Goal: Transaction & Acquisition: Book appointment/travel/reservation

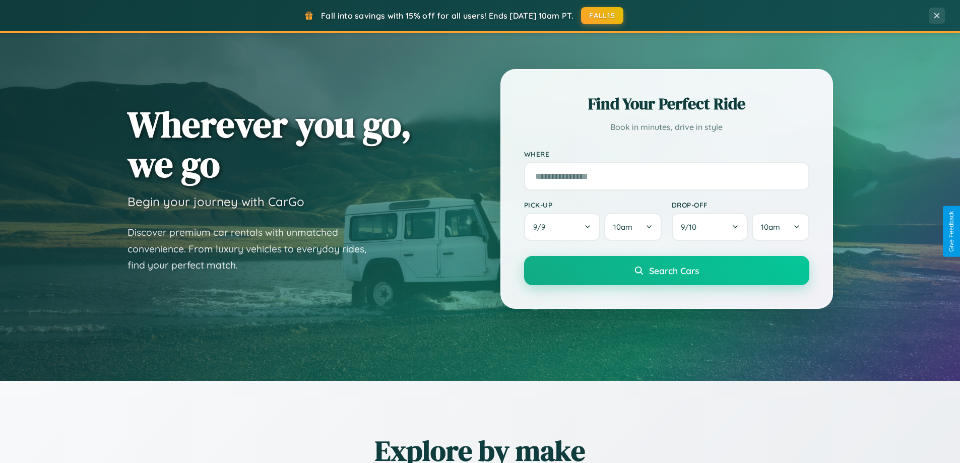
scroll to position [434, 0]
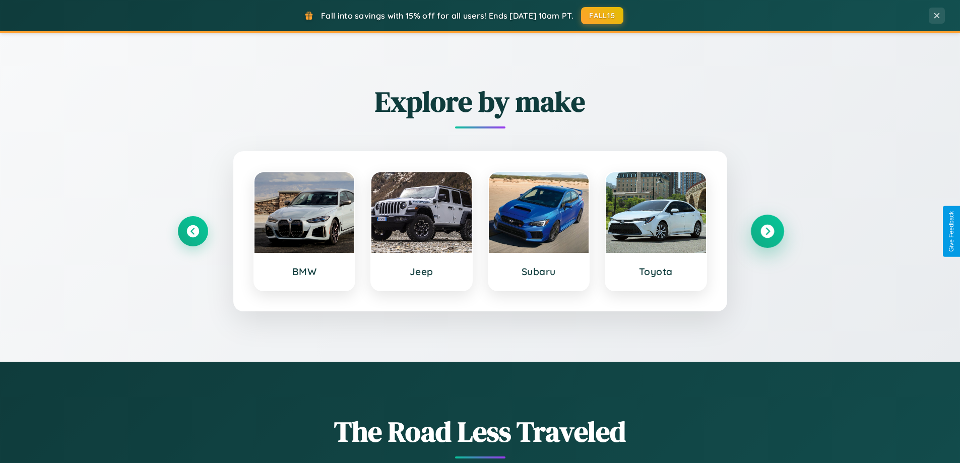
click at [767, 231] on icon at bounding box center [767, 232] width 14 height 14
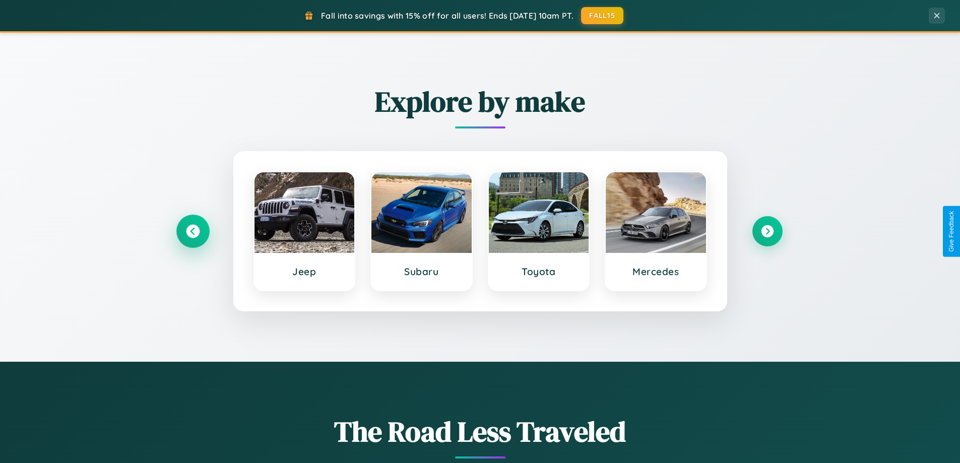
click at [192, 231] on icon at bounding box center [193, 232] width 14 height 14
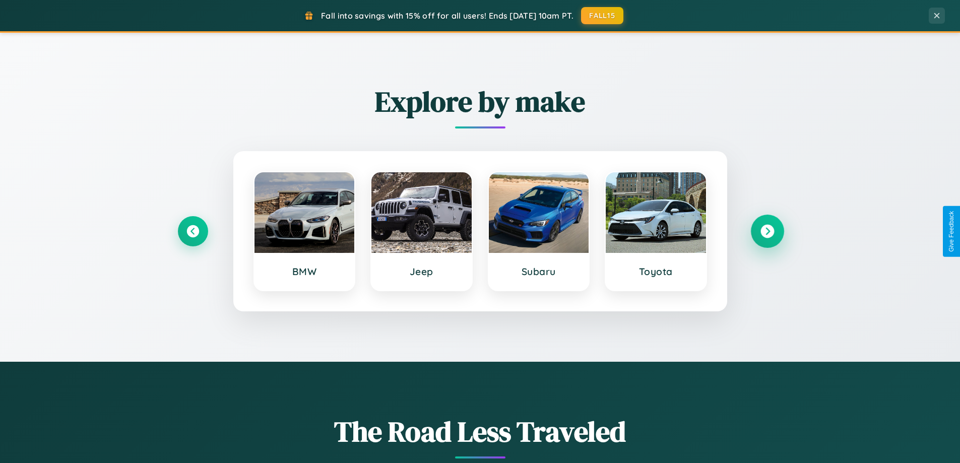
click at [767, 231] on icon at bounding box center [767, 232] width 14 height 14
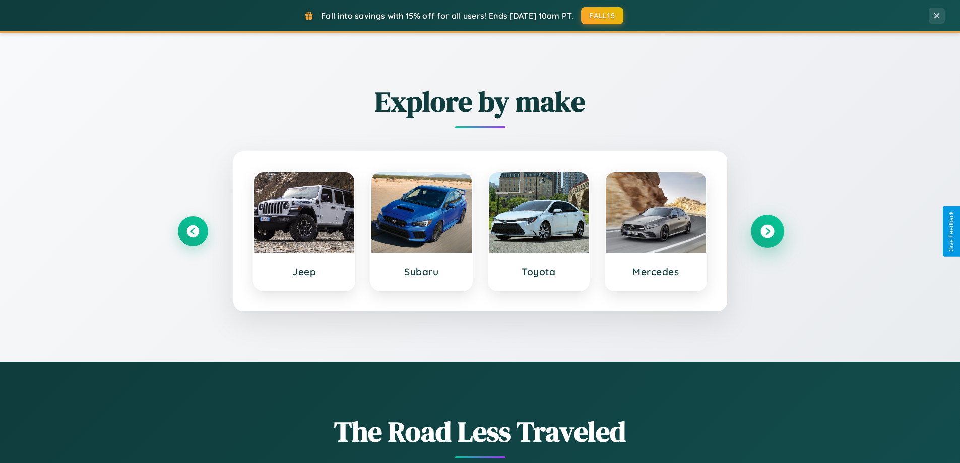
click at [767, 231] on icon at bounding box center [767, 232] width 14 height 14
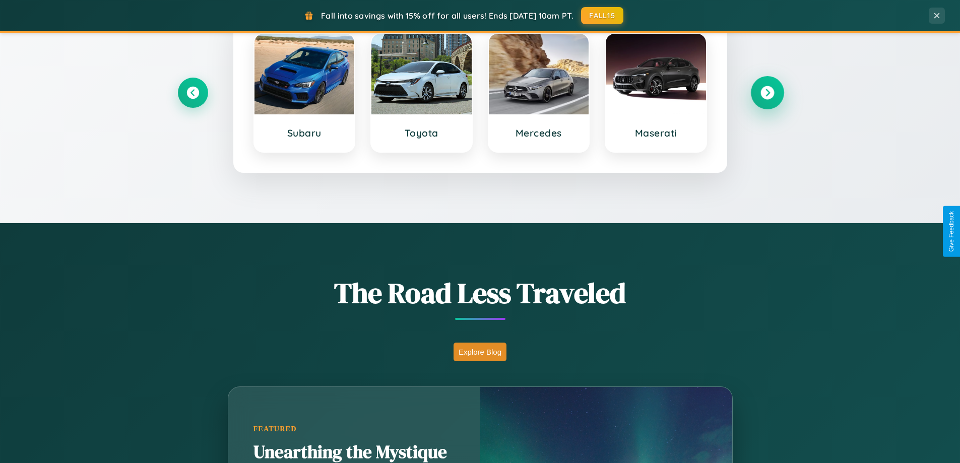
scroll to position [1619, 0]
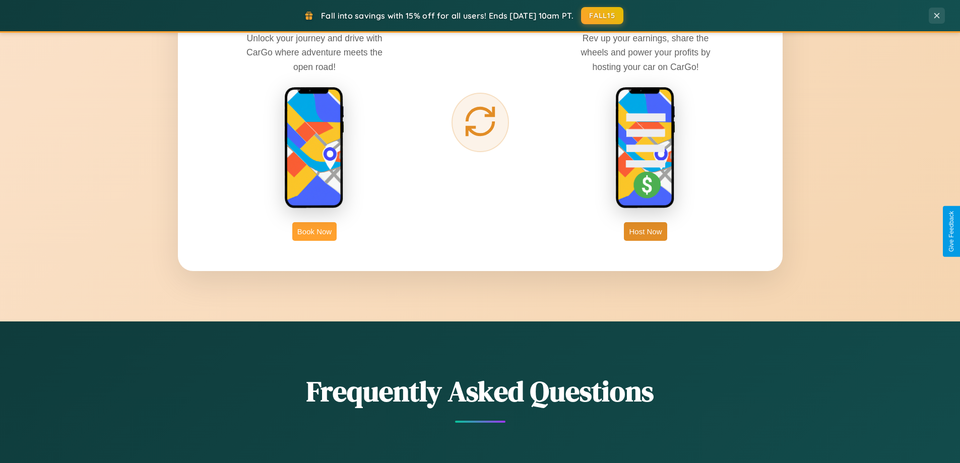
click at [314, 231] on button "Book Now" at bounding box center [314, 231] width 44 height 19
